Goal: Information Seeking & Learning: Check status

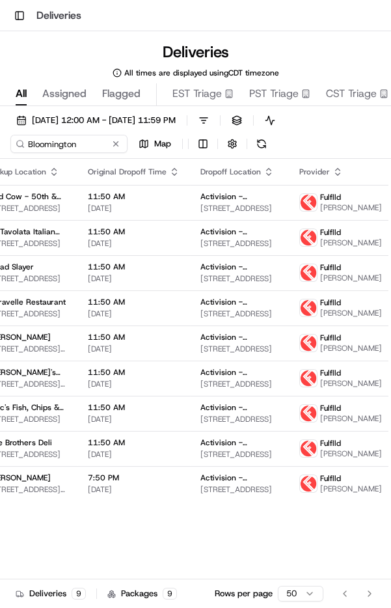
scroll to position [0, 232]
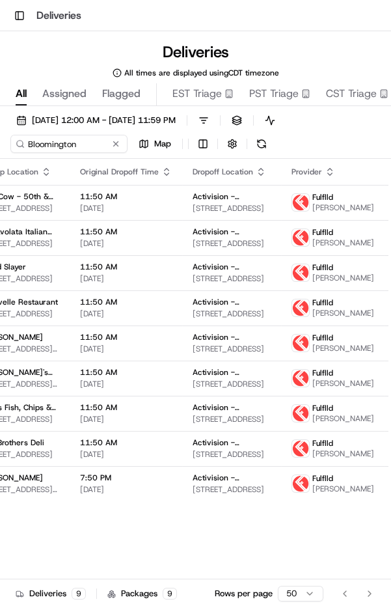
click at [320, 208] on span "[PERSON_NAME]" at bounding box center [343, 207] width 62 height 10
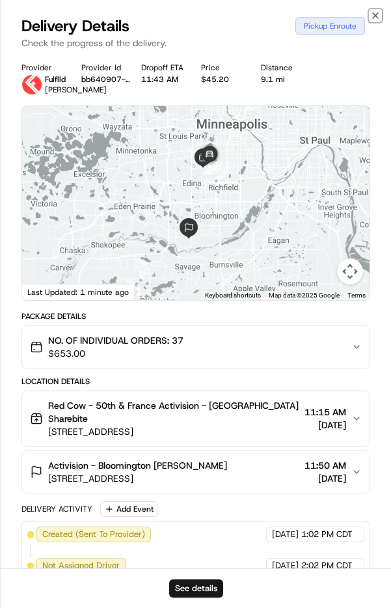
click at [373, 18] on icon "button" at bounding box center [375, 15] width 5 height 5
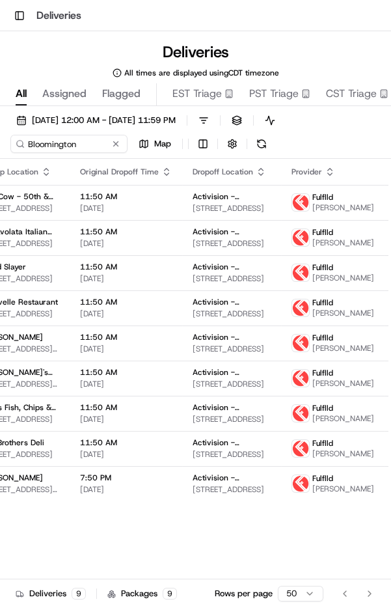
click at [312, 248] on span "[PERSON_NAME]" at bounding box center [343, 243] width 62 height 10
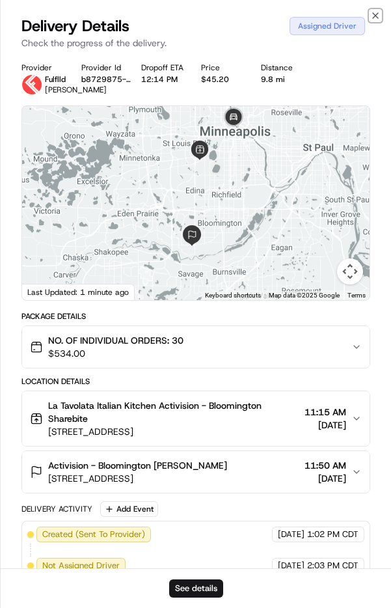
click at [376, 18] on icon "button" at bounding box center [375, 15] width 10 height 10
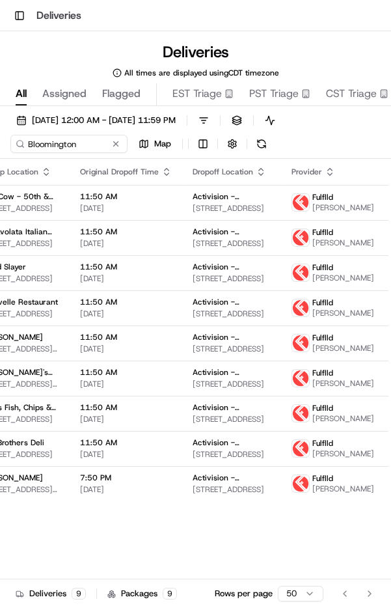
click at [326, 283] on span "[PERSON_NAME]" at bounding box center [343, 278] width 62 height 10
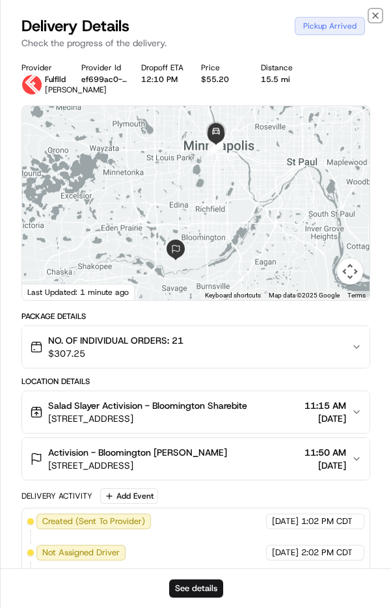
click at [373, 16] on icon "button" at bounding box center [375, 15] width 10 height 10
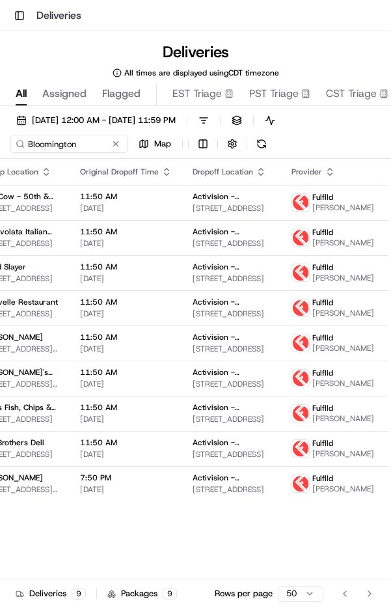
click at [322, 318] on span "[PERSON_NAME]" at bounding box center [343, 313] width 62 height 10
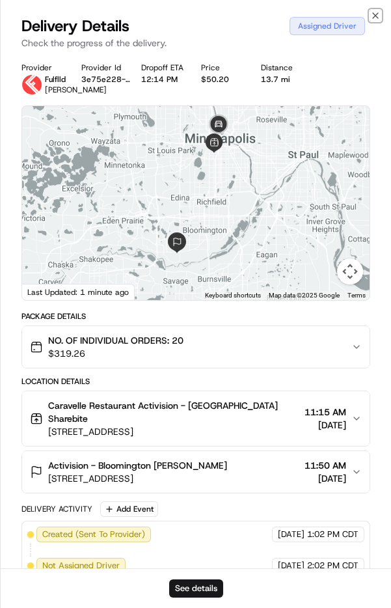
click at [377, 17] on icon "button" at bounding box center [375, 15] width 5 height 5
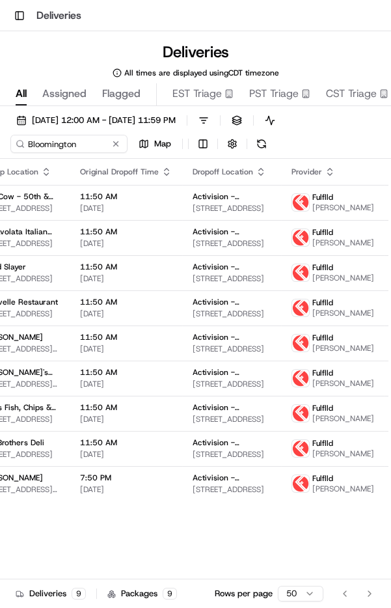
click at [322, 424] on span "[PERSON_NAME]" at bounding box center [343, 418] width 62 height 10
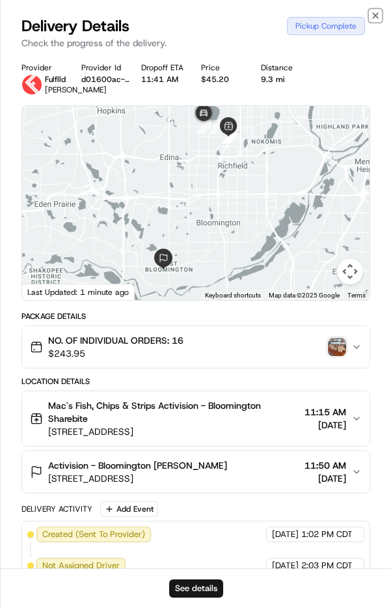
click at [373, 16] on icon "button" at bounding box center [375, 15] width 10 height 10
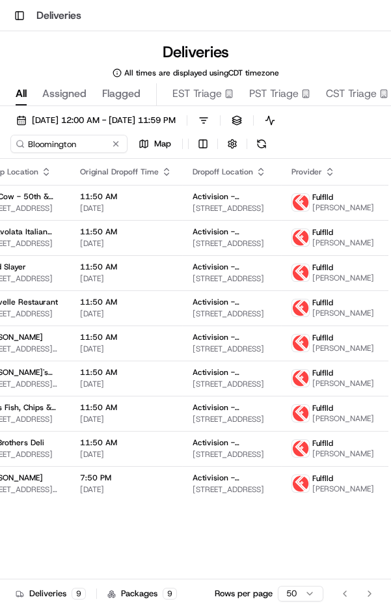
click at [323, 459] on span "[PERSON_NAME]" at bounding box center [343, 454] width 62 height 10
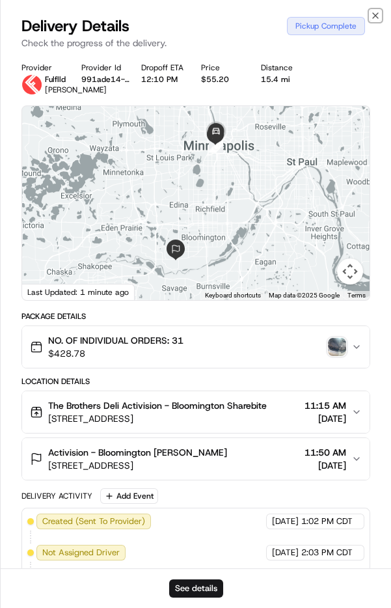
click at [376, 18] on icon "button" at bounding box center [375, 15] width 10 height 10
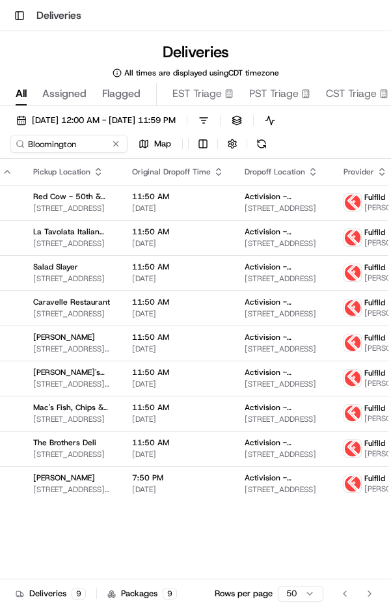
scroll to position [0, 232]
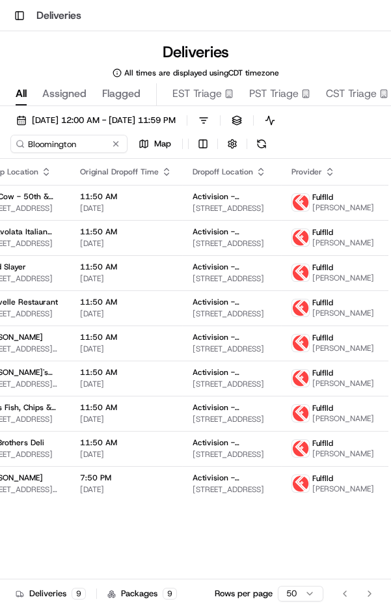
click at [312, 213] on span "[PERSON_NAME]" at bounding box center [343, 207] width 62 height 10
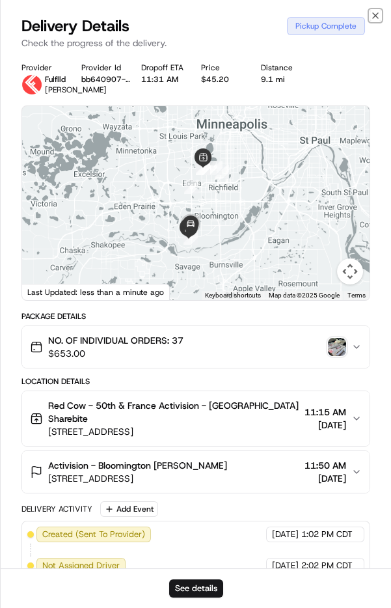
click at [375, 18] on icon "button" at bounding box center [375, 15] width 10 height 10
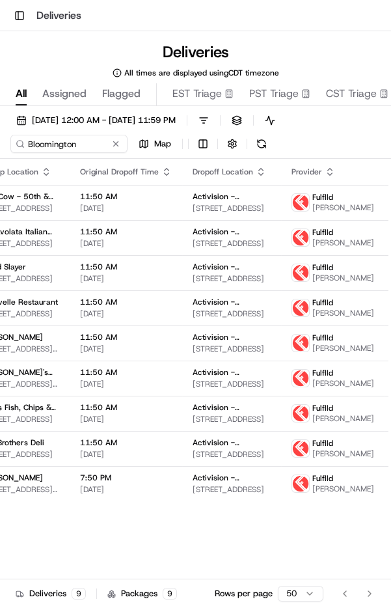
click at [318, 247] on span "[PERSON_NAME]" at bounding box center [343, 243] width 62 height 10
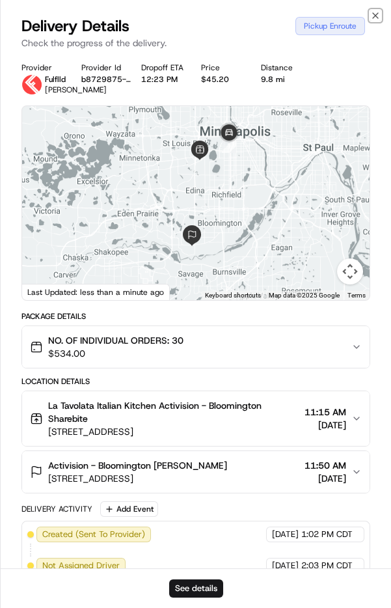
click at [374, 16] on icon "button" at bounding box center [375, 15] width 10 height 10
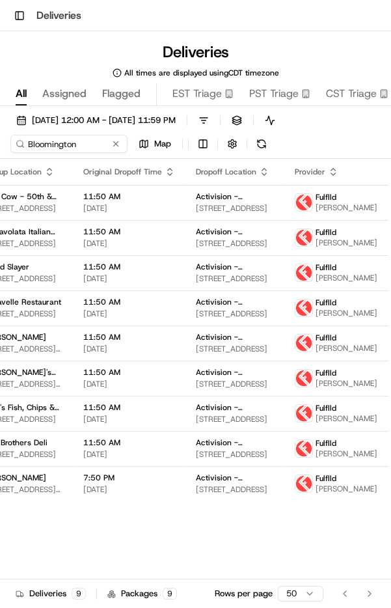
click at [317, 318] on span "[PERSON_NAME]" at bounding box center [347, 313] width 62 height 10
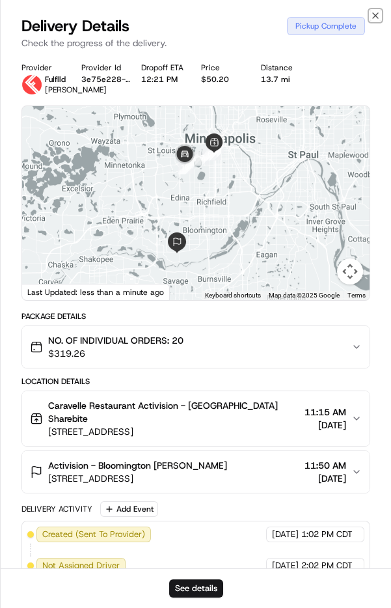
click at [375, 16] on icon "button" at bounding box center [375, 15] width 10 height 10
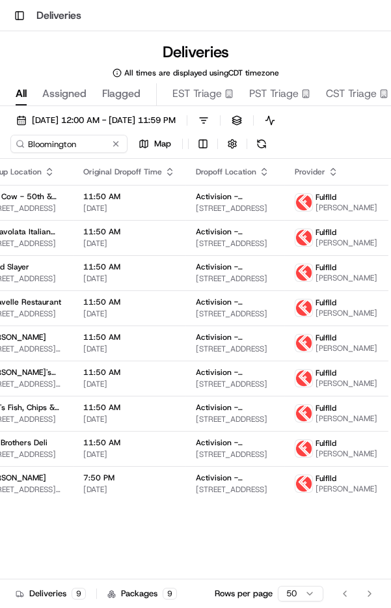
click at [331, 318] on span "[PERSON_NAME]" at bounding box center [347, 313] width 62 height 10
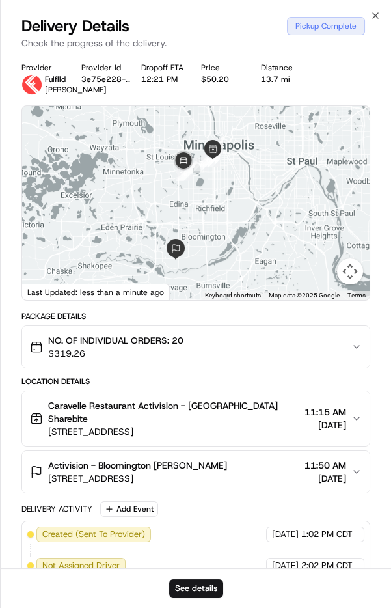
click at [375, 31] on div "Delivery Details Pickup Complete Check the progress of the delivery." at bounding box center [196, 35] width 391 height 39
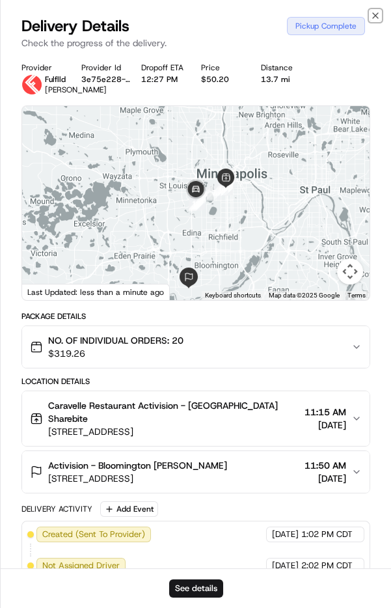
click at [375, 16] on icon "button" at bounding box center [375, 15] width 5 height 5
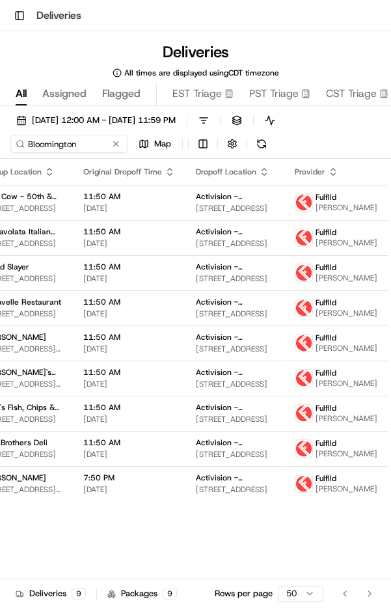
click at [376, 18] on div "Toggle Sidebar Deliveries" at bounding box center [195, 15] width 391 height 31
click at [327, 318] on span "[PERSON_NAME]" at bounding box center [347, 313] width 62 height 10
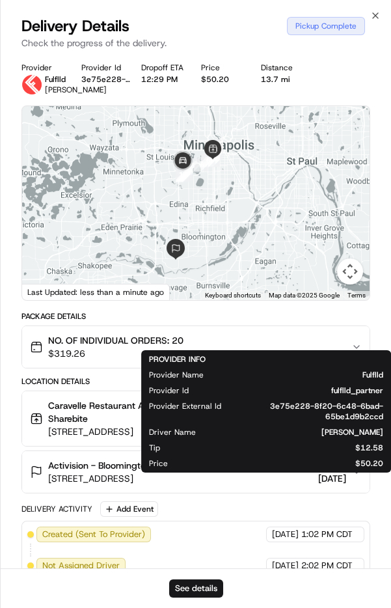
click at [360, 300] on div at bounding box center [356, 295] width 25 height 9
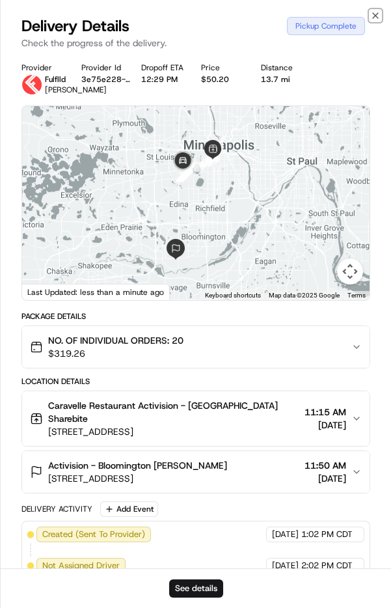
click at [371, 17] on icon "button" at bounding box center [375, 15] width 10 height 10
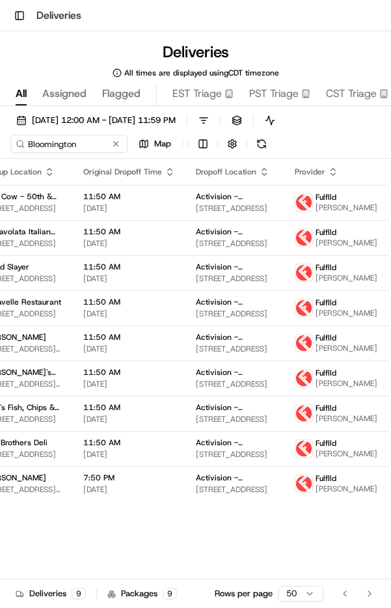
scroll to position [0, 236]
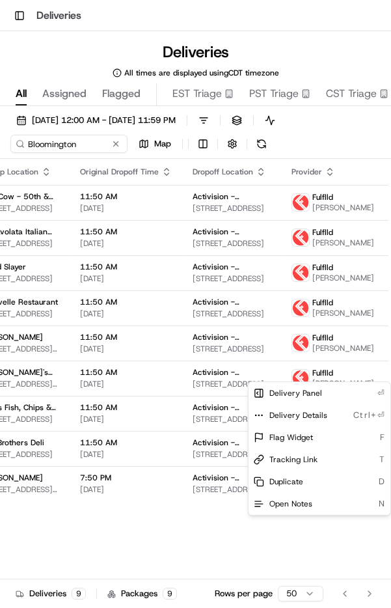
click at [346, 76] on html "Toggle Sidebar Deliveries Deliveries All times are displayed using CDT timezone…" at bounding box center [195, 304] width 391 height 608
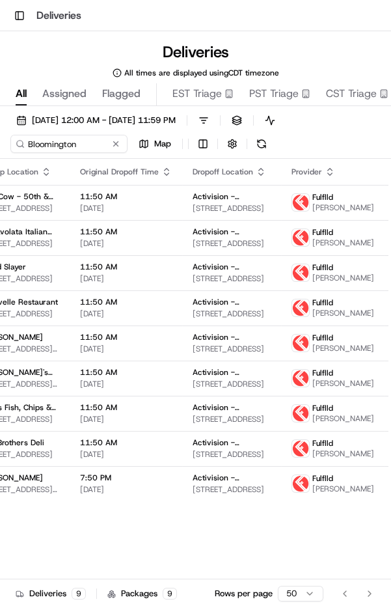
click at [312, 248] on span "[PERSON_NAME]" at bounding box center [343, 243] width 62 height 10
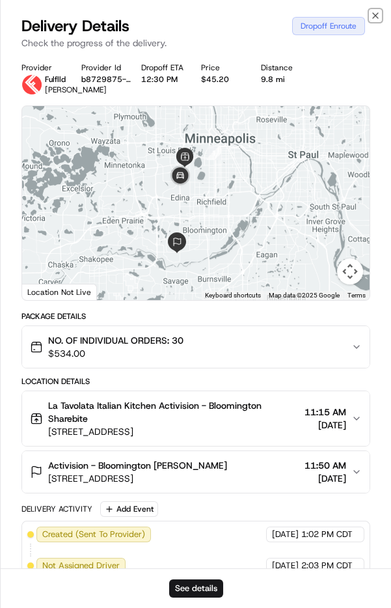
click at [375, 18] on icon "button" at bounding box center [375, 15] width 10 height 10
